Goal: Information Seeking & Learning: Learn about a topic

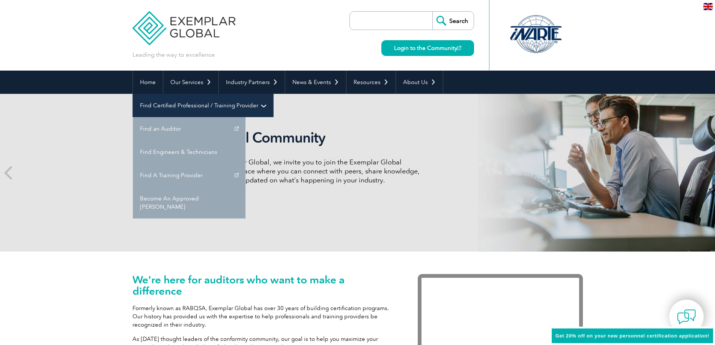
click at [273, 94] on link "Find Certified Professional / Training Provider" at bounding box center [203, 105] width 140 height 23
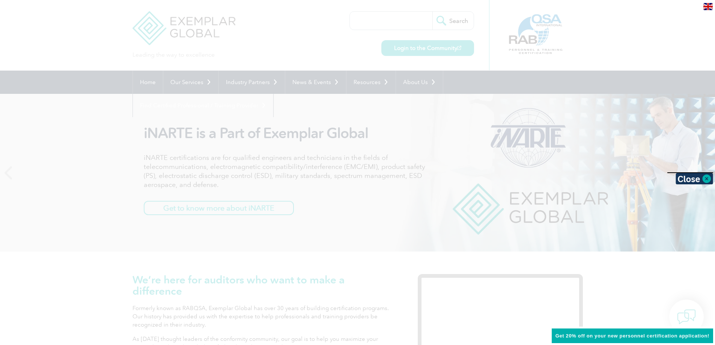
click at [285, 25] on div at bounding box center [357, 172] width 715 height 345
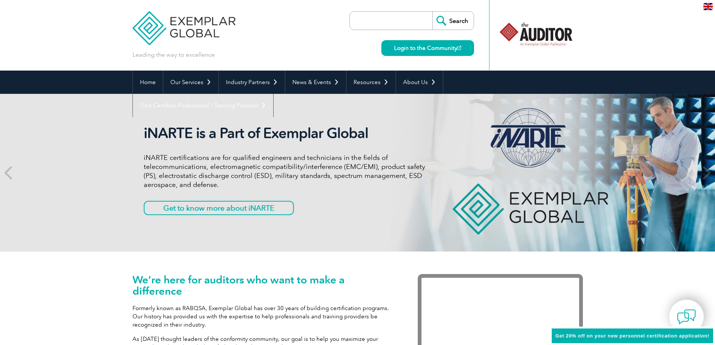
scroll to position [38, 0]
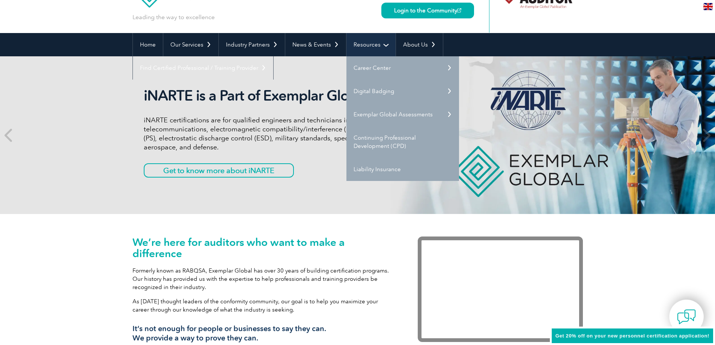
click at [355, 42] on link "Resources" at bounding box center [370, 44] width 49 height 23
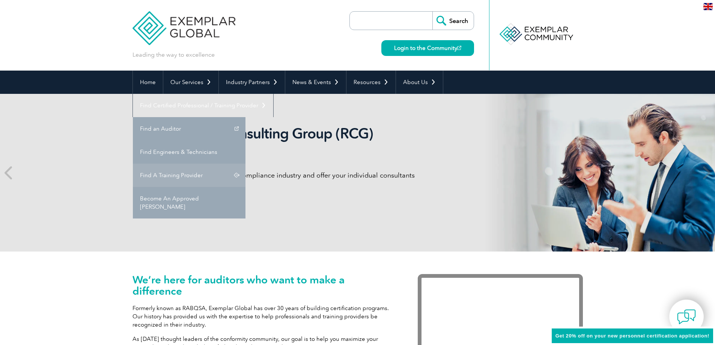
click at [245, 164] on link "Find A Training Provider" at bounding box center [189, 175] width 113 height 23
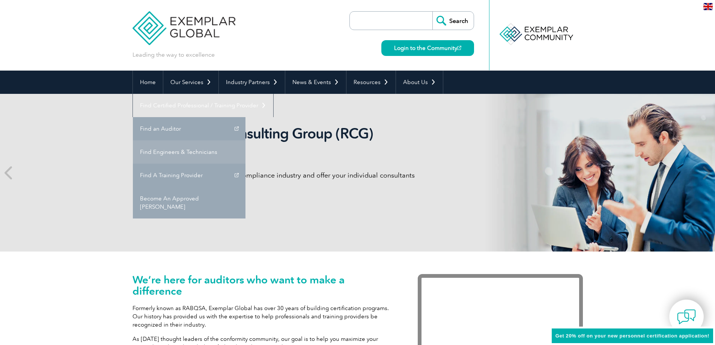
click at [245, 140] on link "Find Engineers & Technicians" at bounding box center [189, 151] width 113 height 23
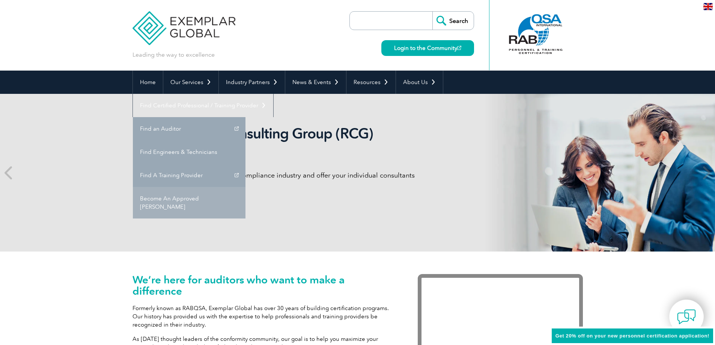
click at [245, 187] on link "Become An Approved [PERSON_NAME]" at bounding box center [189, 203] width 113 height 32
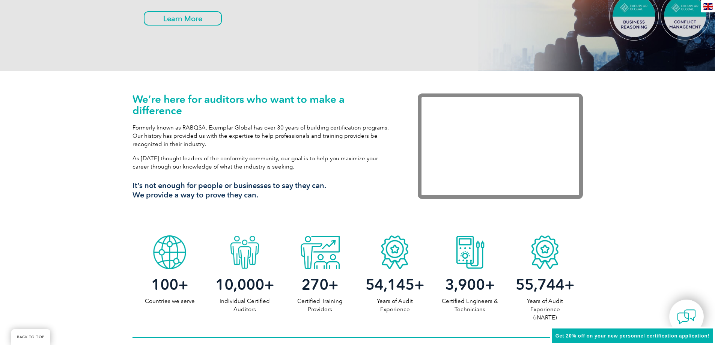
scroll to position [188, 0]
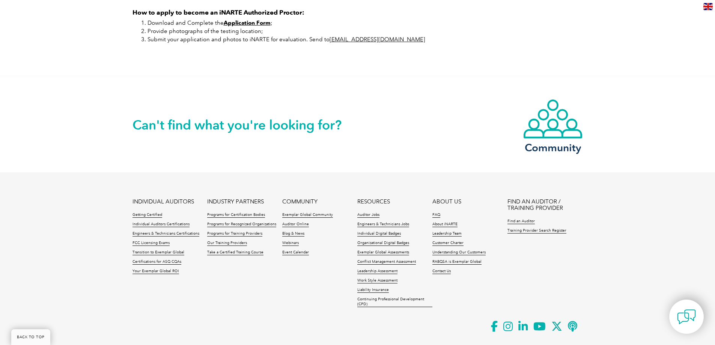
scroll to position [563, 0]
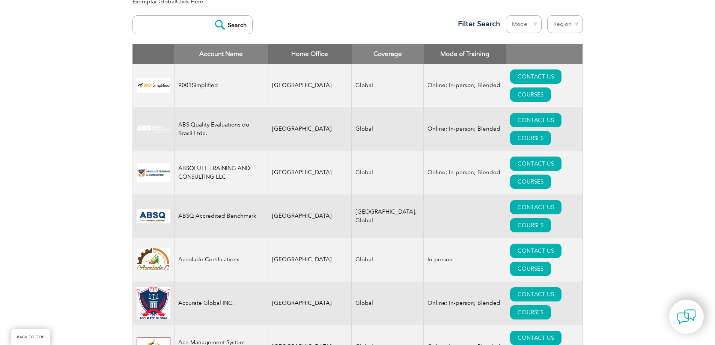
scroll to position [273, 0]
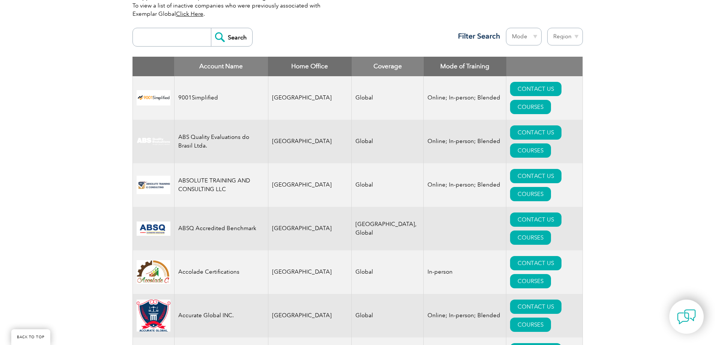
click at [181, 39] on input "search" at bounding box center [174, 37] width 74 height 18
type input "bangladesh"
click at [211, 28] on input "Search" at bounding box center [231, 37] width 41 height 18
click at [222, 39] on input "Search" at bounding box center [231, 37] width 41 height 18
click at [526, 37] on select "Mode Online In-person Blended" at bounding box center [524, 37] width 36 height 18
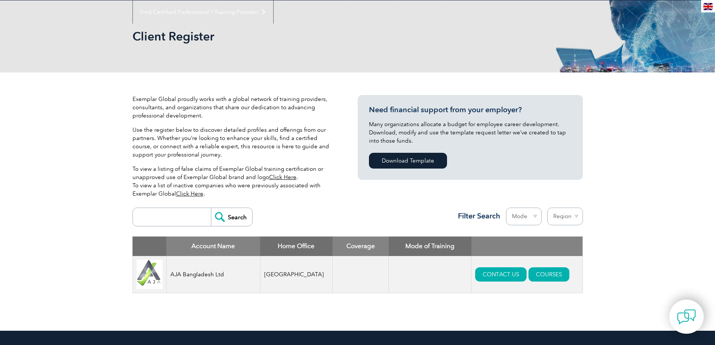
scroll to position [113, 0]
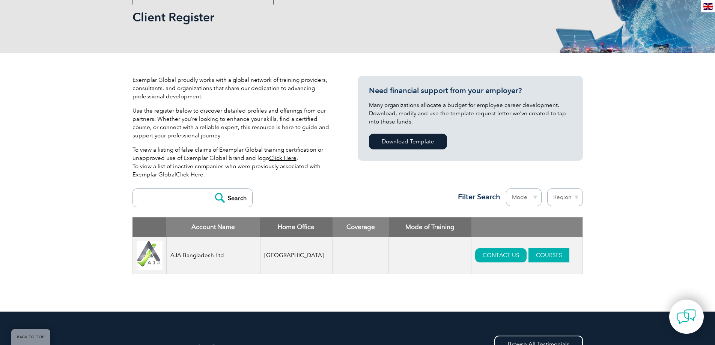
click at [534, 259] on link "COURSES" at bounding box center [548, 255] width 41 height 14
